Goal: Find specific page/section: Find specific page/section

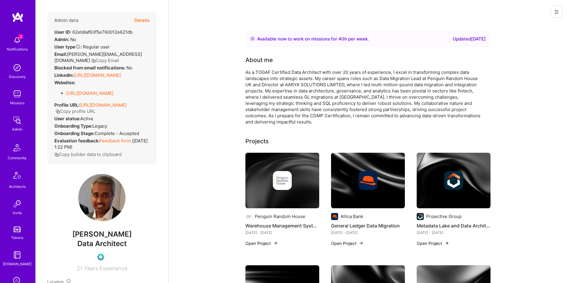
click at [145, 23] on button "Details" at bounding box center [141, 20] width 15 height 17
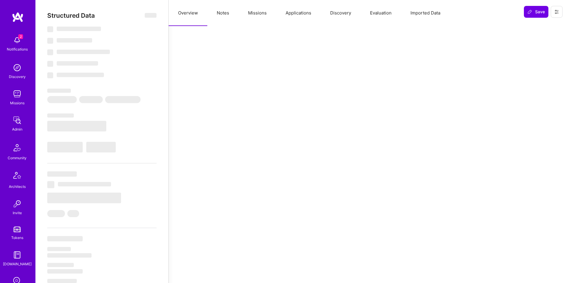
select select "Right Now"
select select "Unknown"
select select "GB"
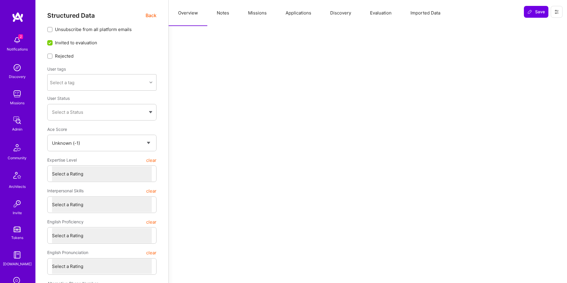
click at [296, 20] on button "Applications" at bounding box center [298, 13] width 45 height 26
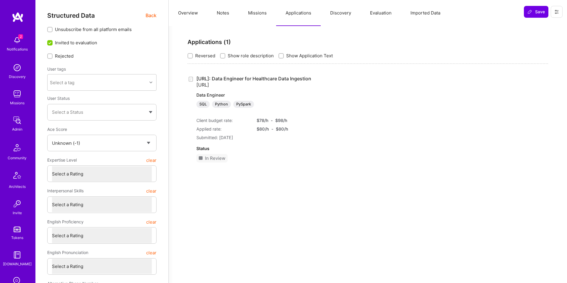
click at [260, 20] on button "Missions" at bounding box center [258, 13] width 38 height 26
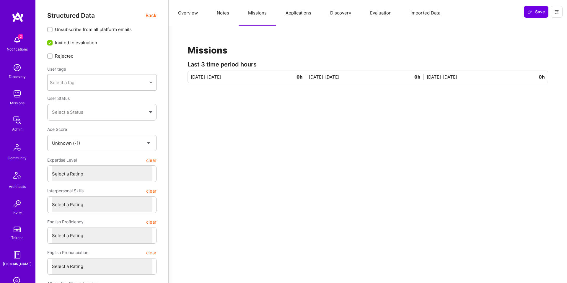
click at [222, 22] on button "Notes" at bounding box center [222, 13] width 31 height 26
type textarea "x"
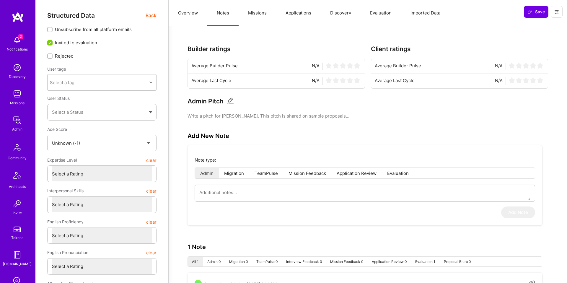
click at [190, 18] on button "Overview" at bounding box center [188, 13] width 39 height 26
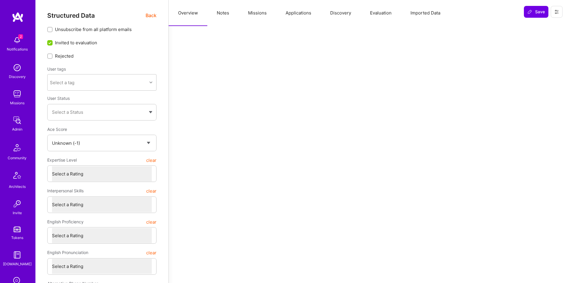
click at [153, 17] on span "Back" at bounding box center [151, 15] width 11 height 7
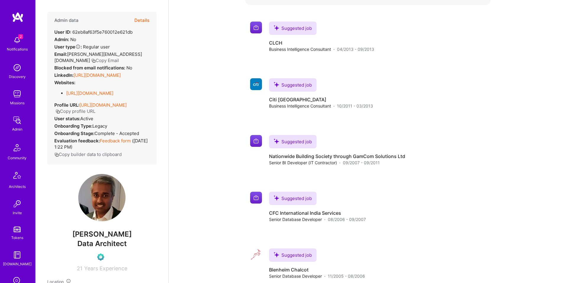
scroll to position [1086, 0]
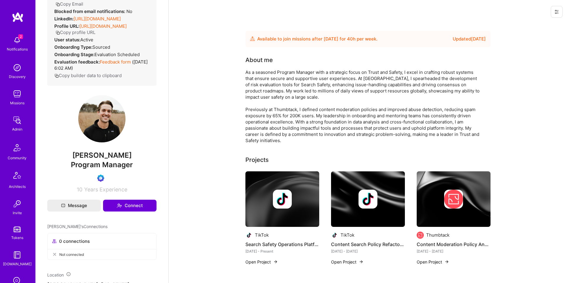
scroll to position [57, 0]
